Goal: Contribute content: Contribute content

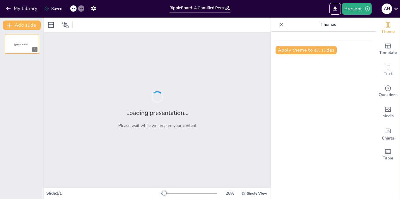
type input "RippleBoard: A Gamified Personal Impact Tracker"
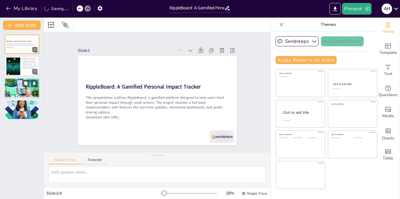
click at [14, 89] on div at bounding box center [21, 88] width 35 height 20
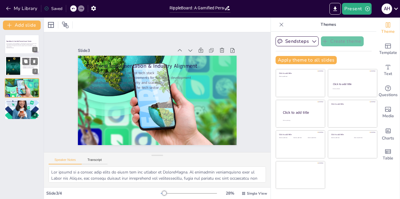
click at [14, 65] on div at bounding box center [13, 66] width 32 height 18
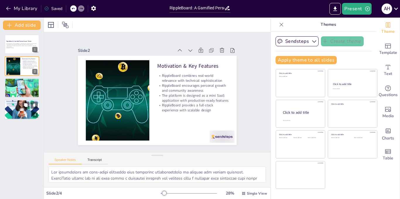
click at [25, 115] on div at bounding box center [21, 110] width 35 height 32
type textarea "The expected deliverables of the project highlight its comprehensive nature. By…"
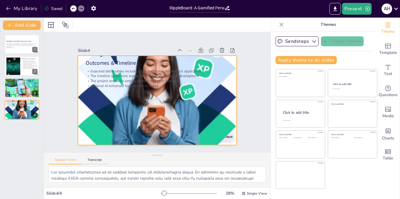
click at [209, 118] on div at bounding box center [149, 92] width 143 height 159
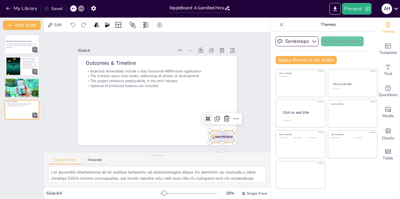
click at [189, 155] on div at bounding box center [175, 168] width 27 height 26
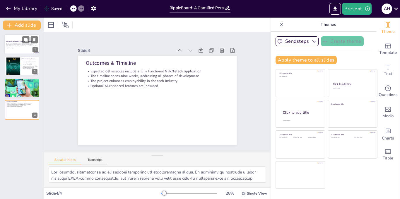
click at [20, 44] on p "This presentation outlines RippleBoard, a gamified platform designed to help us…" at bounding box center [22, 45] width 32 height 4
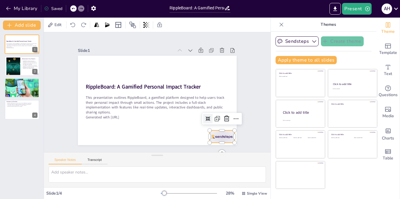
click at [189, 155] on div at bounding box center [175, 168] width 27 height 26
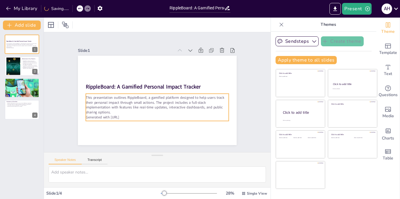
click at [128, 115] on p "Generated with [URL]" at bounding box center [132, 89] width 20 height 142
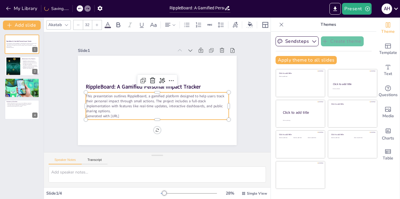
click at [131, 113] on p "Generated with [URL]" at bounding box center [133, 94] width 20 height 142
click at [129, 114] on p "Generated with [URL]" at bounding box center [145, 113] width 126 height 76
click at [127, 113] on p "Generated with [URL]" at bounding box center [137, 104] width 76 height 126
click at [115, 115] on p "Generated with [URL]" at bounding box center [145, 112] width 126 height 75
click at [115, 115] on p "Generated with [URL]" at bounding box center [145, 113] width 126 height 76
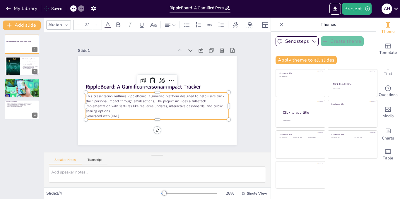
click at [115, 114] on p "Generated with [URL]" at bounding box center [139, 107] width 99 height 109
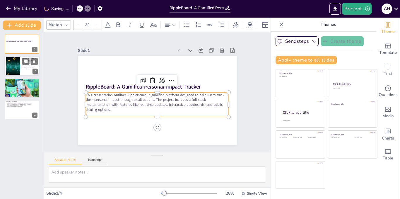
click at [10, 59] on div at bounding box center [13, 66] width 32 height 18
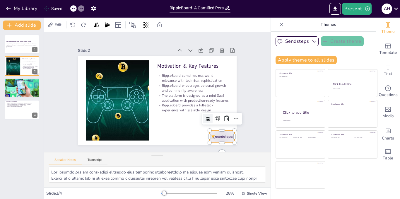
click at [95, 132] on div at bounding box center [83, 118] width 25 height 27
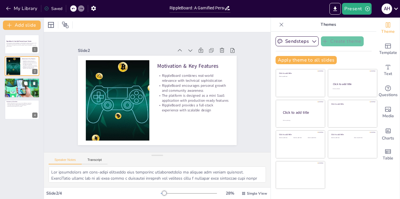
click at [16, 96] on div at bounding box center [21, 88] width 35 height 20
type textarea "The choice of a robust tech stack is vital for the success of RippleBoard. By u…"
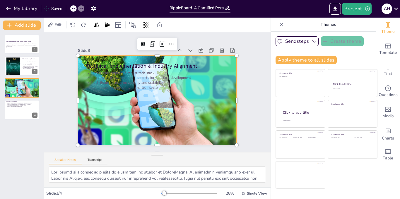
click at [214, 127] on div at bounding box center [150, 95] width 146 height 181
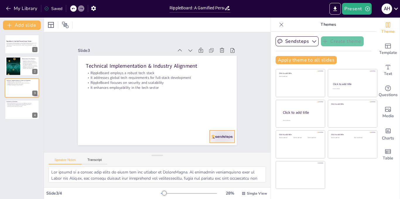
click at [114, 139] on div at bounding box center [106, 152] width 15 height 26
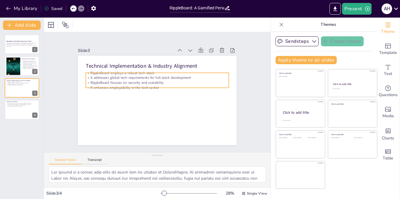
click at [119, 81] on p "RippleBoard focuses on security and scalability" at bounding box center [162, 84] width 126 height 76
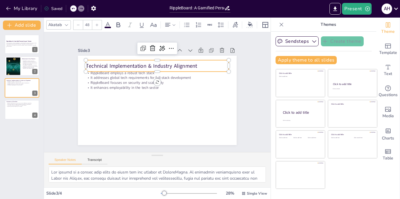
click at [180, 63] on p "Technical Implementation & Industry Alignment" at bounding box center [183, 92] width 7 height 143
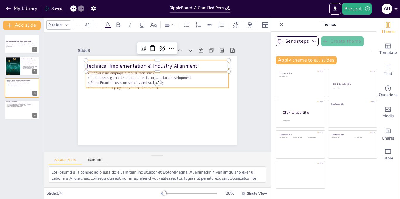
click at [124, 75] on p "It addresses global tech requirements for full-stack development" at bounding box center [166, 81] width 109 height 99
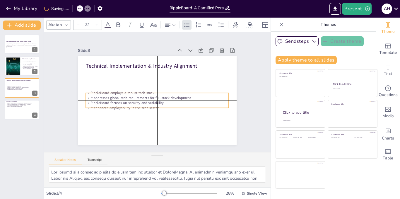
drag, startPoint x: 126, startPoint y: 77, endPoint x: 127, endPoint y: 99, distance: 22.2
click at [148, 99] on div "RippleBoard employs a robust tech stack It addresses global tech requirements f…" at bounding box center [165, 93] width 35 height 144
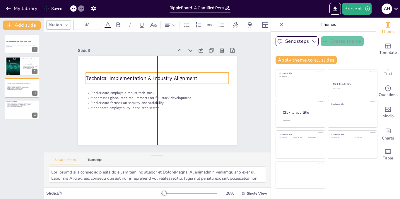
drag, startPoint x: 132, startPoint y: 64, endPoint x: 132, endPoint y: 76, distance: 12.3
click at [132, 76] on p "Technical Implementation & Industry Alignment" at bounding box center [144, 86] width 65 height 133
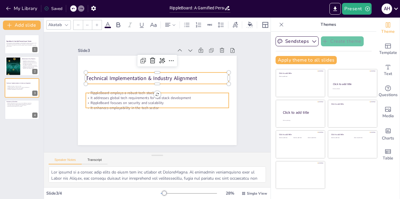
type input "32"
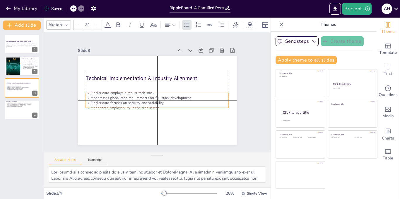
click at [142, 94] on p "It addresses global tech requirements for full-stack development" at bounding box center [152, 92] width 20 height 142
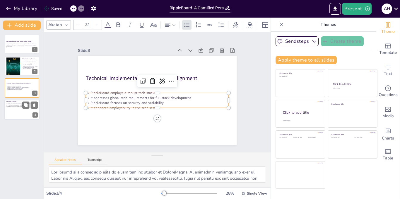
click at [11, 109] on div at bounding box center [21, 109] width 35 height 20
type textarea "The expected deliverables of the project highlight its comprehensive nature. By…"
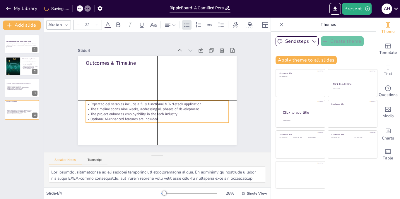
drag, startPoint x: 113, startPoint y: 80, endPoint x: 112, endPoint y: 112, distance: 31.6
click at [112, 112] on p "The project enhances employability in the tech industry" at bounding box center [152, 113] width 141 height 35
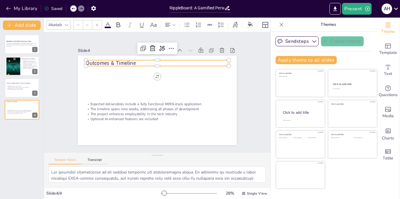
type input "48"
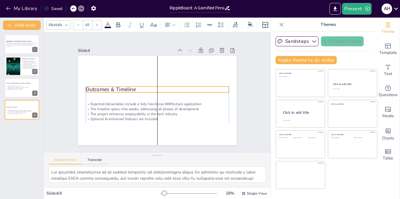
drag, startPoint x: 108, startPoint y: 63, endPoint x: 108, endPoint y: 88, distance: 24.9
click at [108, 88] on p "Outcomes & Timeline" at bounding box center [158, 90] width 127 height 78
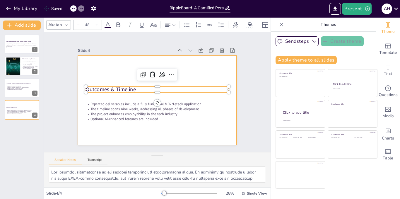
click at [105, 134] on div at bounding box center [148, 92] width 105 height 167
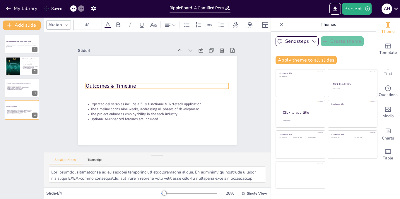
drag, startPoint x: 106, startPoint y: 89, endPoint x: 107, endPoint y: 86, distance: 3.5
click at [107, 86] on p "Outcomes & Timeline" at bounding box center [159, 86] width 138 height 51
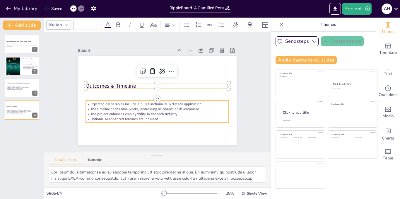
type input "32"
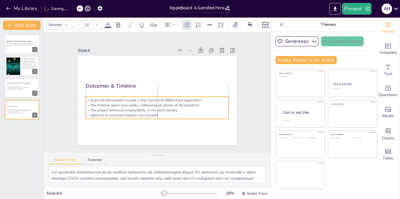
drag, startPoint x: 110, startPoint y: 110, endPoint x: 111, endPoint y: 106, distance: 3.9
click at [129, 106] on p "The project enhances employability in the tech industry" at bounding box center [139, 94] width 20 height 142
click at [17, 89] on p "It enhances employability in the tech sector" at bounding box center [22, 89] width 32 height 1
type textarea "The choice of a robust tech stack is vital for the success of RippleBoard. By u…"
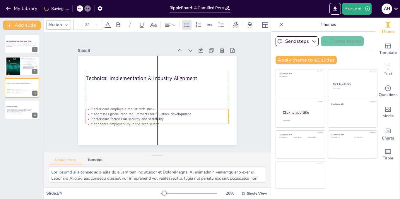
drag, startPoint x: 117, startPoint y: 103, endPoint x: 114, endPoint y: 88, distance: 15.3
click at [113, 112] on p "It addresses global tech requirements for full-stack development" at bounding box center [150, 112] width 137 height 49
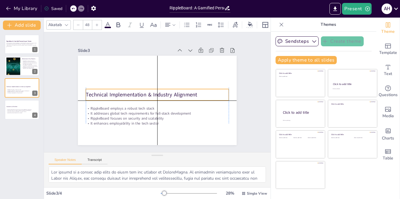
drag, startPoint x: 113, startPoint y: 75, endPoint x: 111, endPoint y: 90, distance: 15.3
click at [111, 90] on p "Technical Implementation & Industry Alignment" at bounding box center [155, 93] width 101 height 111
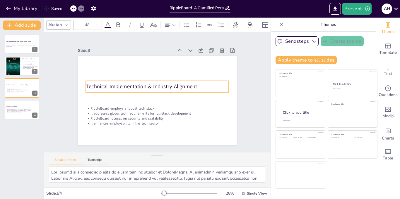
drag, startPoint x: 111, startPoint y: 90, endPoint x: 112, endPoint y: 82, distance: 8.2
click at [112, 82] on p "Technical Implementation & Industry Alignment" at bounding box center [154, 86] width 133 height 65
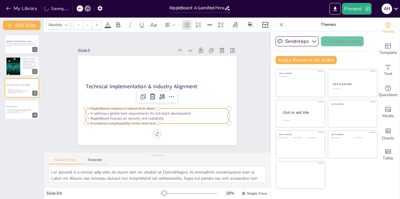
type input "32"
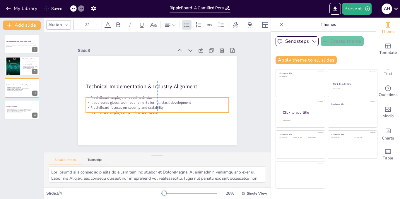
drag, startPoint x: 113, startPoint y: 109, endPoint x: 113, endPoint y: 98, distance: 10.8
click at [113, 98] on p "It addresses global tech requirements for full-stack development" at bounding box center [153, 82] width 137 height 49
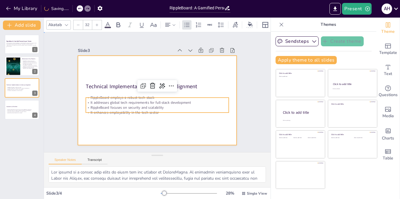
click at [110, 128] on div at bounding box center [155, 100] width 174 height 120
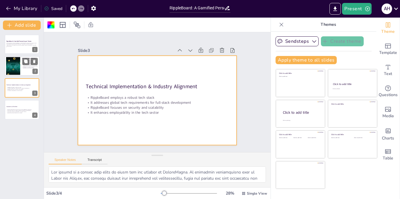
click at [13, 68] on div at bounding box center [13, 66] width 32 height 18
type textarea "The combination of real-world relevance with technical sophistication is crucia…"
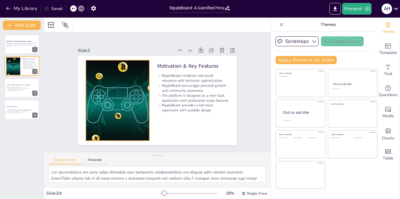
click at [113, 123] on div at bounding box center [124, 67] width 156 height 161
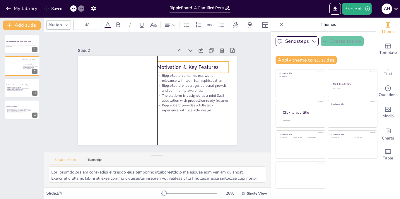
click at [174, 71] on p "Motivation & Key Features" at bounding box center [200, 97] width 58 height 53
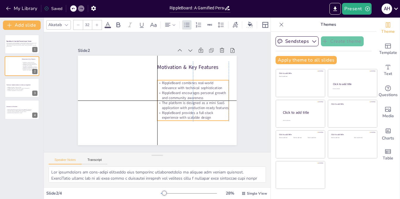
drag, startPoint x: 178, startPoint y: 91, endPoint x: 178, endPoint y: 99, distance: 8.2
click at [178, 99] on p "The platform is designed as a mini SaaS application with production-ready featu…" at bounding box center [167, 128] width 50 height 63
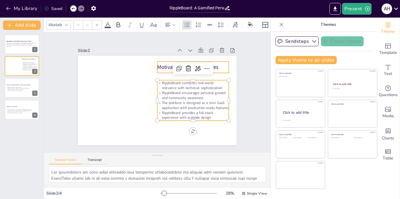
type input "48"
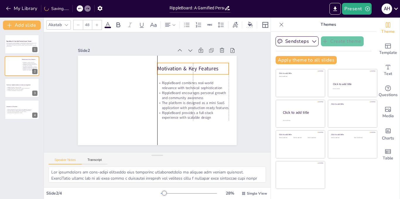
click at [159, 108] on p "Motivation & Key Features" at bounding box center [142, 132] width 62 height 48
click at [55, 144] on div "Slide 1 RippleBoard: A Gamified Personal Impact Tracker This presentation outli…" at bounding box center [157, 92] width 230 height 254
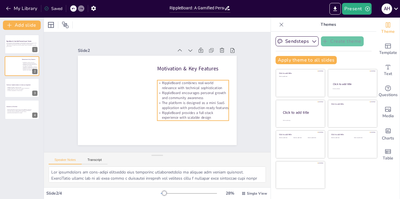
click at [185, 88] on p "RippleBoard provides a full-stack experience with scalable design" at bounding box center [172, 52] width 25 height 72
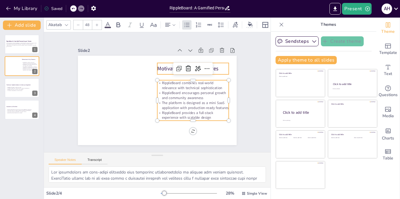
click at [173, 76] on p "Motivation & Key Features" at bounding box center [197, 107] width 48 height 62
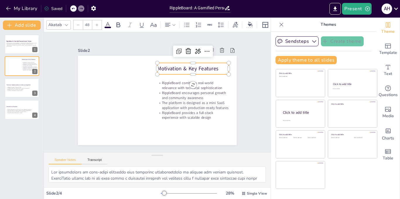
click at [153, 112] on p "Motivation & Key Features" at bounding box center [121, 115] width 71 height 7
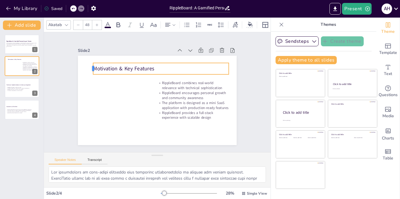
drag, startPoint x: 151, startPoint y: 67, endPoint x: 87, endPoint y: 73, distance: 64.4
click at [87, 73] on div "Motivation & Key Features RippleBoard combines real-world relevance with techni…" at bounding box center [152, 99] width 181 height 166
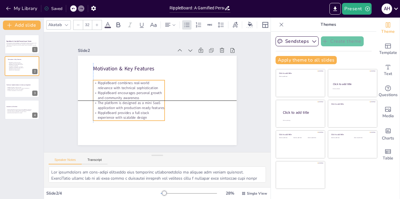
drag, startPoint x: 177, startPoint y: 96, endPoint x: 112, endPoint y: 98, distance: 65.6
click at [129, 98] on div "RippleBoard combines real-world relevance with technical sophistication RippleB…" at bounding box center [148, 63] width 39 height 71
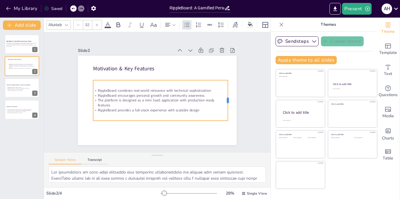
drag, startPoint x: 162, startPoint y: 97, endPoint x: 225, endPoint y: 98, distance: 63.2
click at [88, 98] on div at bounding box center [83, 91] width 9 height 41
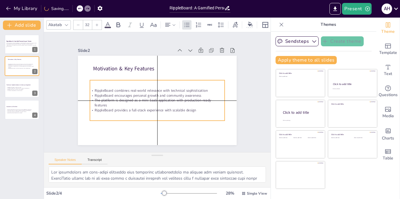
click at [154, 101] on p "The platform is designed as a mini SaaS application with production-ready featu…" at bounding box center [148, 85] width 97 height 106
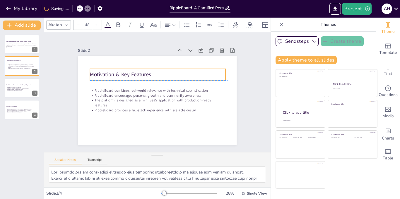
drag, startPoint x: 124, startPoint y: 65, endPoint x: 123, endPoint y: 69, distance: 4.2
click at [123, 69] on p "Motivation & Key Features" at bounding box center [167, 107] width 114 height 86
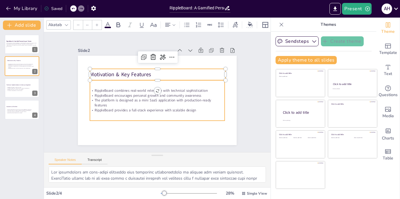
type input "32"
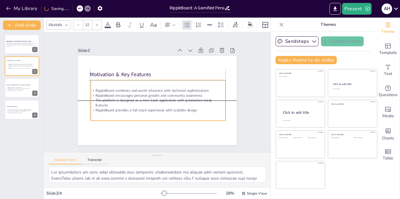
click at [140, 99] on p "The platform is designed as a mini SaaS application with production-ready featu…" at bounding box center [154, 82] width 134 height 38
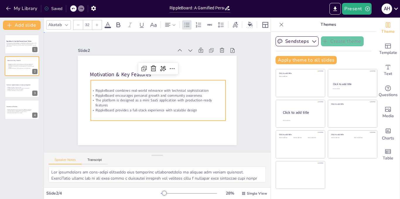
click at [240, 106] on div "Slide 1 RippleBoard: A Gamified Personal Impact Tracker This presentation outli…" at bounding box center [157, 92] width 218 height 187
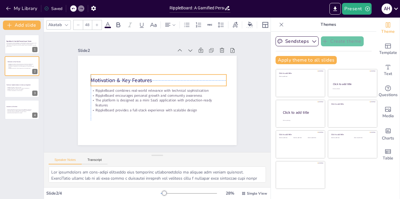
drag, startPoint x: 108, startPoint y: 73, endPoint x: 108, endPoint y: 78, distance: 5.6
click at [158, 78] on div "Motivation & Key Features RippleBoard combines real-world relevance with techni…" at bounding box center [190, 77] width 64 height 145
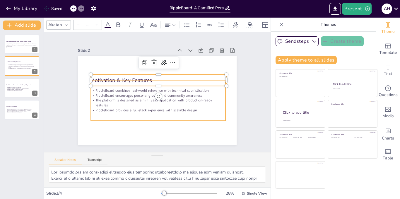
type input "32"
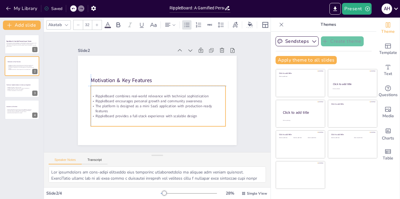
click at [111, 101] on p "RippleBoard encourages personal growth and community awareness" at bounding box center [154, 100] width 125 height 59
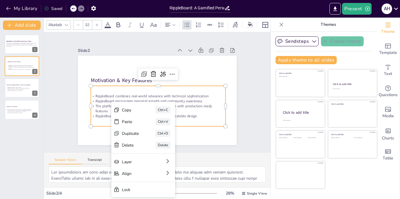
click at [142, 49] on div "Slide 2" at bounding box center [172, 42] width 61 height 80
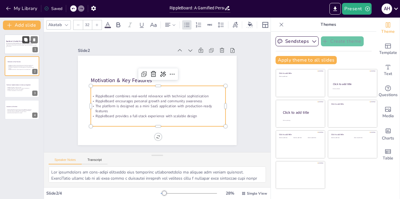
click at [24, 43] on button at bounding box center [25, 39] width 7 height 7
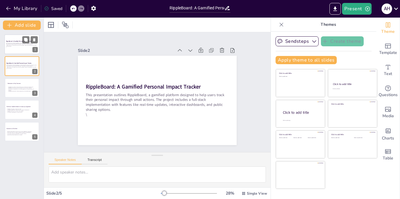
click at [17, 52] on div at bounding box center [21, 44] width 35 height 20
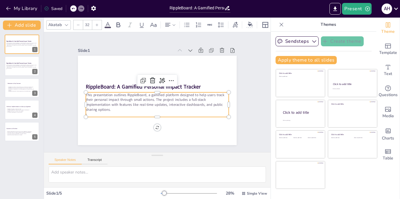
click at [123, 104] on p "This presentation outlines RippleBoard, a gamified platform designed to help us…" at bounding box center [147, 94] width 49 height 144
click at [91, 111] on p "\" at bounding box center [144, 110] width 118 height 88
click at [91, 111] on p "\" at bounding box center [148, 112] width 133 height 63
click at [235, 72] on div "Slide 1 RippleBoard: A Gamified Personal Impact Tracker This presentation outli…" at bounding box center [157, 91] width 215 height 159
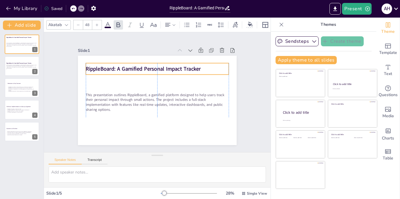
drag, startPoint x: 106, startPoint y: 85, endPoint x: 108, endPoint y: 67, distance: 18.0
click at [108, 67] on strong "RippleBoard: A Gamified Personal Impact Tracker" at bounding box center [156, 65] width 103 height 64
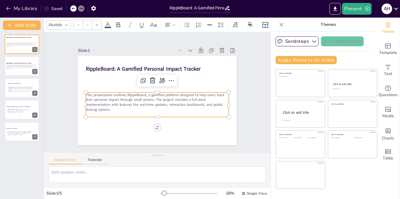
type input "32"
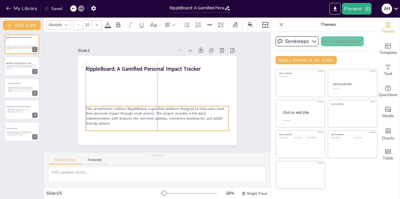
drag, startPoint x: 112, startPoint y: 99, endPoint x: 114, endPoint y: 113, distance: 13.9
click at [114, 113] on p "This presentation outlines RippleBoard, a gamified platform designed to help us…" at bounding box center [143, 111] width 127 height 100
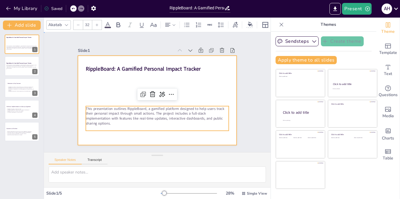
click at [110, 89] on div at bounding box center [152, 98] width 181 height 165
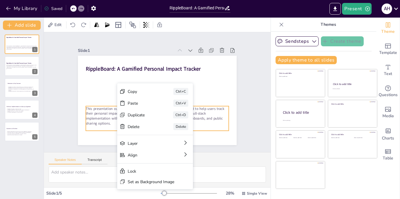
click at [95, 118] on p "This presentation outlines RippleBoard, a gamified platform designed to help us…" at bounding box center [136, 103] width 88 height 133
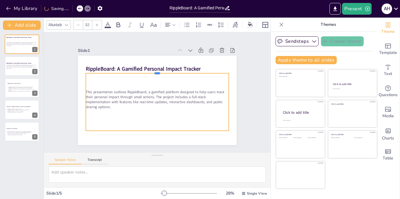
drag, startPoint x: 154, startPoint y: 103, endPoint x: 156, endPoint y: 70, distance: 32.8
click at [156, 70] on div at bounding box center [168, 73] width 126 height 75
click at [124, 72] on div "This presentation outlines RippleBoard, a gamified platform designed to help us…" at bounding box center [153, 101] width 154 height 111
click at [114, 78] on div "This presentation outlines RippleBoard, a gamified platform designed to help us…" at bounding box center [147, 93] width 72 height 148
drag, startPoint x: 106, startPoint y: 80, endPoint x: 104, endPoint y: 89, distance: 9.5
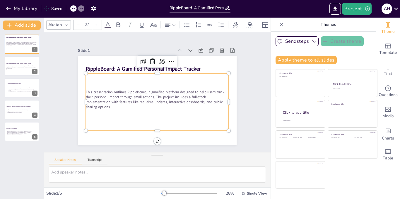
click at [106, 80] on div "This presentation outlines RippleBoard, a gamified platform designed to help us…" at bounding box center [148, 96] width 111 height 154
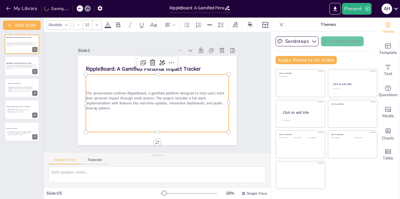
click at [112, 86] on div "This presentation outlines RippleBoard, a gamified platform designed to help us…" at bounding box center [167, 97] width 111 height 154
click at [92, 93] on p "This presentation outlines RippleBoard, a gamified platform designed to help us…" at bounding box center [160, 84] width 138 height 76
click at [92, 93] on p "This presentation outlines RippleBoard, a gamified platform designed to help us…" at bounding box center [159, 83] width 144 height 49
click at [92, 93] on p "This presentation outlines RippleBoard, a gamified platform designed to help us…" at bounding box center [151, 85] width 119 height 110
click at [114, 93] on p "This presentation outlines RippleBoard, a gamified platform designed to help us…" at bounding box center [164, 86] width 100 height 127
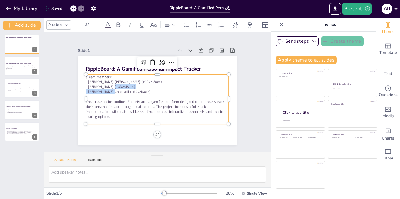
drag, startPoint x: 108, startPoint y: 86, endPoint x: 107, endPoint y: 90, distance: 4.2
click at [125, 90] on div "tTeam Members: - [PERSON_NAME] [PERSON_NAME] (1GD23IS006) - [PERSON_NAME] (1GD2…" at bounding box center [149, 91] width 49 height 143
click at [152, 119] on p at bounding box center [183, 80] width 63 height 133
click at [157, 97] on p "This presentation outlines RippleBoard, a gamified platform designed to help us…" at bounding box center [145, 104] width 119 height 110
click at [170, 127] on div at bounding box center [154, 100] width 178 height 134
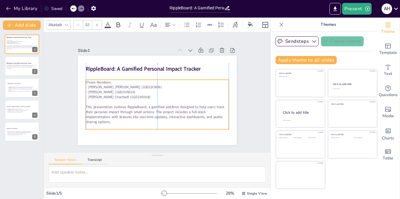
drag, startPoint x: 154, startPoint y: 87, endPoint x: 155, endPoint y: 92, distance: 5.3
click at [155, 92] on p "- [PERSON_NAME] Chachadi (1GD23IS018)" at bounding box center [153, 95] width 99 height 109
click at [245, 98] on div "Slide 1 RippleBoard: A Gamified Personal Impact Tracker tTeam Members: - [PERSO…" at bounding box center [157, 92] width 215 height 160
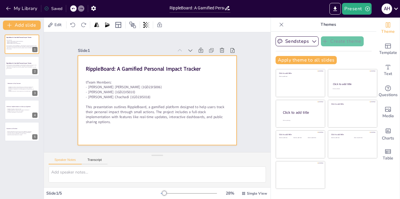
click at [96, 81] on div at bounding box center [148, 92] width 105 height 167
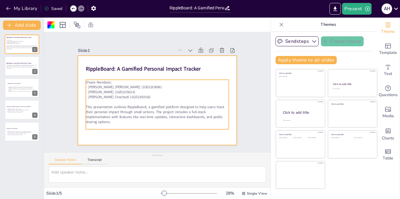
click at [113, 80] on div "RippleBoard: A Gamified Personal Impact Tracker tTeam Members: - [PERSON_NAME] …" at bounding box center [165, 91] width 105 height 167
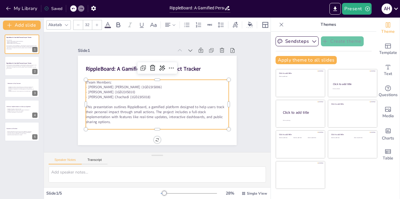
click at [89, 85] on p "tTeam Members:" at bounding box center [159, 102] width 141 height 35
click at [157, 80] on p "tTeam Members:" at bounding box center [167, 91] width 20 height 142
click at [149, 82] on p "tTeam Members:" at bounding box center [166, 90] width 35 height 141
click at [97, 91] on p "- [PERSON_NAME] (1GD23IS010)" at bounding box center [157, 92] width 126 height 76
click at [90, 81] on p "tTeam Members:" at bounding box center [153, 101] width 137 height 49
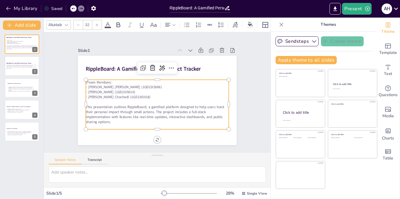
click at [89, 90] on p "- [PERSON_NAME] (1GD23IS010)" at bounding box center [156, 92] width 137 height 49
click at [94, 91] on p "- [PERSON_NAME] (1GD23IS010)" at bounding box center [157, 92] width 126 height 76
click at [86, 84] on p "- [PERSON_NAME] [PERSON_NAME] (1GD23IS006)" at bounding box center [156, 87] width 141 height 35
click at [220, 114] on div "Slide 1 RippleBoard: A Gamified Personal Impact Tracker team Members: - [PERSON…" at bounding box center [156, 91] width 125 height 201
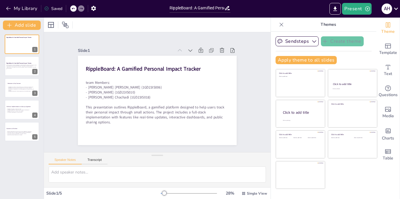
click at [137, 102] on p at bounding box center [147, 91] width 20 height 142
click at [123, 119] on p "This presentation outlines RippleBoard, a gamified platform designed to help us…" at bounding box center [135, 97] width 49 height 144
drag, startPoint x: 122, startPoint y: 95, endPoint x: 127, endPoint y: 100, distance: 7.2
click at [127, 100] on div "team Members: - [PERSON_NAME] [PERSON_NAME] (1GD23IS006) - [PERSON_NAME] (1GD23…" at bounding box center [150, 102] width 144 height 124
click at [140, 95] on p "This presentation outlines RippleBoard, a gamified platform designed to help us…" at bounding box center [152, 70] width 144 height 49
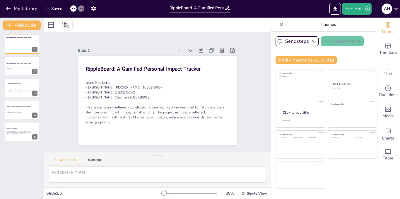
click at [143, 121] on p "This presentation outlines RippleBoard, a gamified platform designed to help us…" at bounding box center [135, 97] width 49 height 144
click at [150, 106] on p "This presentation outlines RippleBoard, a gamified platform designed to help us…" at bounding box center [135, 94] width 35 height 144
drag, startPoint x: 92, startPoint y: 85, endPoint x: 102, endPoint y: 88, distance: 11.4
click at [102, 88] on div "team Members: - [PERSON_NAME] [PERSON_NAME] (1GD23IS006) - [PERSON_NAME] (1GD23…" at bounding box center [146, 98] width 114 height 148
click at [86, 99] on p "team Members:" at bounding box center [157, 101] width 143 height 5
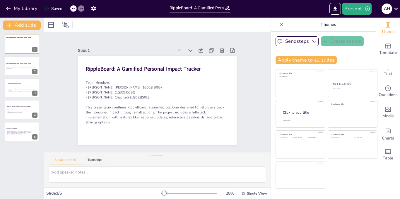
click at [243, 100] on div "Slide 1 RippleBoard: A Gamified Personal Impact Tracker Team Members: - [PERSON…" at bounding box center [157, 92] width 218 height 187
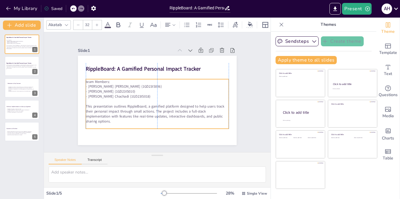
click at [159, 104] on p "This presentation outlines RippleBoard, a gamified platform designed to help us…" at bounding box center [178, 88] width 49 height 144
click at [244, 95] on div "Slide 1 RippleBoard: A Gamified Personal Impact Tracker team Members: - [PERSON…" at bounding box center [157, 92] width 174 height 218
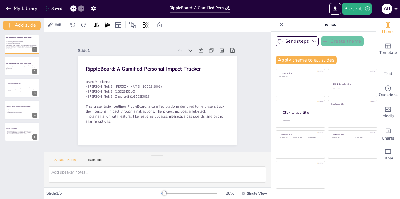
click at [228, 91] on div "Slide 1 RippleBoard: A Gamified Personal Impact Tracker team Members: - [PERSON…" at bounding box center [157, 92] width 143 height 238
click at [18, 70] on div at bounding box center [21, 66] width 35 height 20
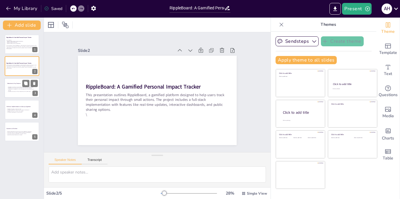
click at [21, 93] on div "RippleBoard combines real-world relevance with technical sophistication RippleB…" at bounding box center [22, 89] width 30 height 9
type textarea "The combination of real-world relevance with technical sophistication is crucia…"
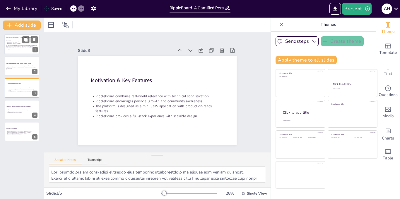
click at [15, 49] on p at bounding box center [22, 49] width 32 height 1
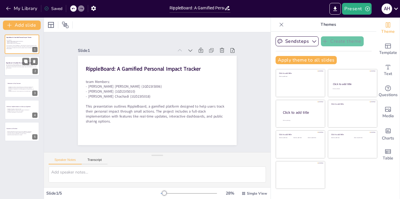
click at [13, 67] on p "This presentation outlines RippleBoard, a gamified platform designed to help us…" at bounding box center [22, 66] width 32 height 4
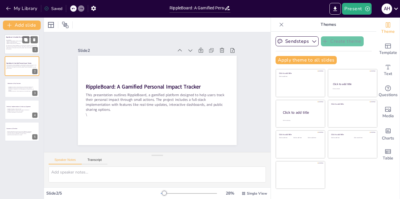
click at [11, 46] on p "This presentation outlines RippleBoard, a gamified platform designed to help us…" at bounding box center [22, 47] width 32 height 4
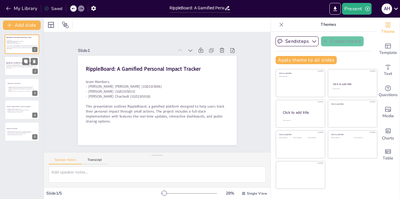
click at [19, 71] on div at bounding box center [21, 66] width 35 height 20
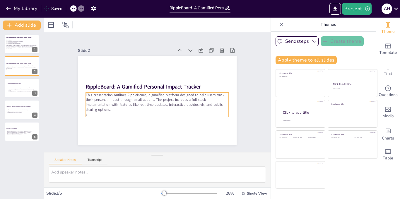
click at [93, 99] on p "This presentation outlines RippleBoard, a gamified platform designed to help us…" at bounding box center [158, 82] width 144 height 35
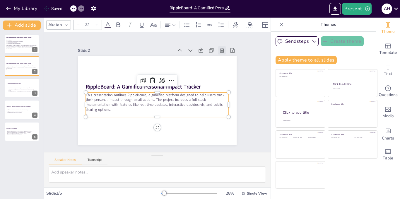
click at [86, 108] on icon at bounding box center [82, 111] width 7 height 7
type textarea "The combination of real-world relevance with technical sophistication is crucia…"
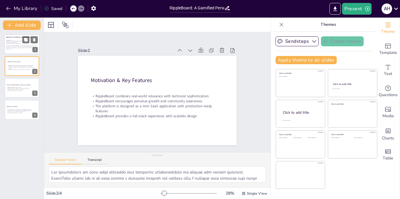
click at [19, 49] on p "This presentation outlines RippleBoard, a gamified platform designed to help us…" at bounding box center [22, 47] width 32 height 4
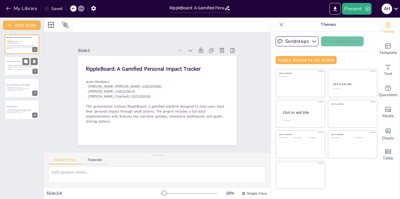
click at [20, 69] on p "RippleBoard provides a full-stack experience with scalable design" at bounding box center [22, 69] width 30 height 1
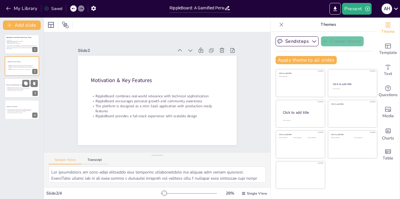
click at [21, 90] on p "It enhances employability in the tech sector" at bounding box center [22, 90] width 32 height 1
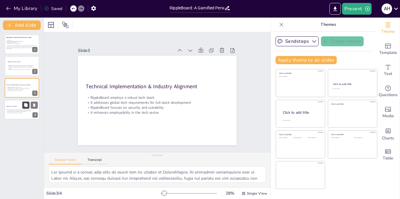
click at [23, 108] on button at bounding box center [25, 104] width 7 height 7
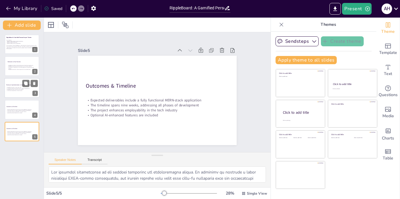
click at [22, 88] on p "It addresses global tech requirements for full-stack development" at bounding box center [22, 88] width 32 height 1
type textarea "The choice of a robust tech stack is vital for the success of RippleBoard. By u…"
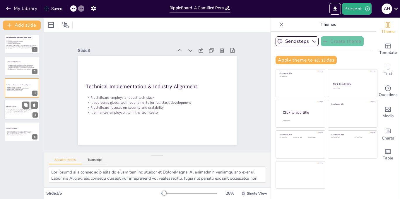
click at [14, 112] on p "Optional AI-enhanced features are included" at bounding box center [22, 112] width 32 height 1
type textarea "The expected deliverables of the project highlight its comprehensive nature. By…"
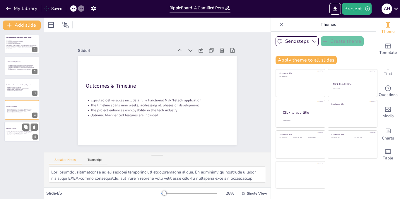
click at [18, 140] on div at bounding box center [21, 131] width 35 height 20
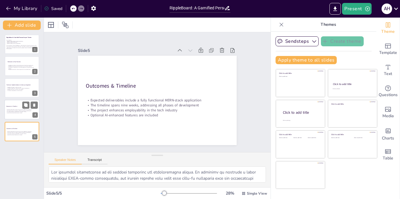
click at [13, 117] on div at bounding box center [21, 109] width 35 height 20
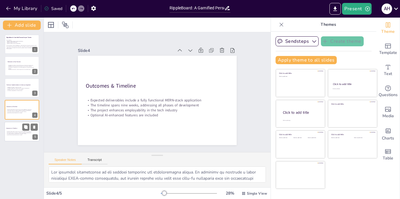
drag, startPoint x: 16, startPoint y: 134, endPoint x: 21, endPoint y: 134, distance: 4.7
click at [16, 134] on div "Expected deliverables include a fully functional MERN-stack application The tim…" at bounding box center [22, 133] width 32 height 4
click at [36, 129] on icon at bounding box center [34, 127] width 4 height 4
click at [338, 7] on icon "Export to PowerPoint" at bounding box center [335, 9] width 6 height 6
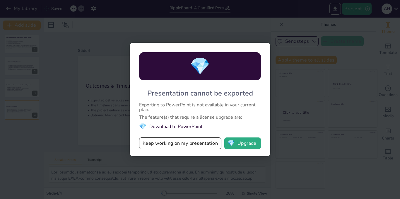
click at [218, 161] on div "💎 Presentation cannot be exported Exporting to PowerPoint is not available in y…" at bounding box center [200, 99] width 400 height 199
drag, startPoint x: 185, startPoint y: 7, endPoint x: 199, endPoint y: 18, distance: 17.7
click at [191, 10] on div "💎 Presentation cannot be exported Exporting to PowerPoint is not available in y…" at bounding box center [200, 99] width 400 height 199
click at [220, 30] on div "💎 Presentation cannot be exported Exporting to PowerPoint is not available in y…" at bounding box center [200, 99] width 400 height 199
click at [223, 29] on div "💎 Presentation cannot be exported Exporting to PowerPoint is not available in y…" at bounding box center [200, 99] width 400 height 199
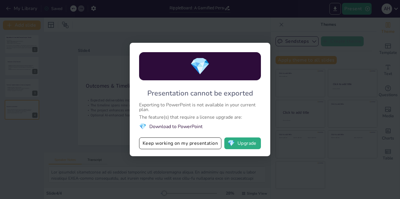
click at [226, 32] on div "💎 Presentation cannot be exported Exporting to PowerPoint is not available in y…" at bounding box center [200, 99] width 400 height 199
click at [228, 35] on div "💎 Presentation cannot be exported Exporting to PowerPoint is not available in y…" at bounding box center [200, 99] width 400 height 199
click at [186, 141] on button "Keep working on my presentation" at bounding box center [180, 143] width 82 height 12
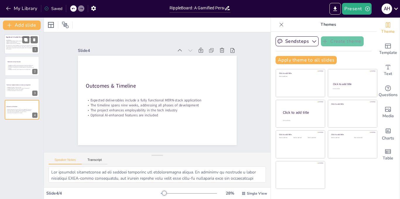
click at [14, 43] on p "- [PERSON_NAME] Chachadi (1GD23IS018)" at bounding box center [22, 43] width 32 height 1
